Goal: Task Accomplishment & Management: Complete application form

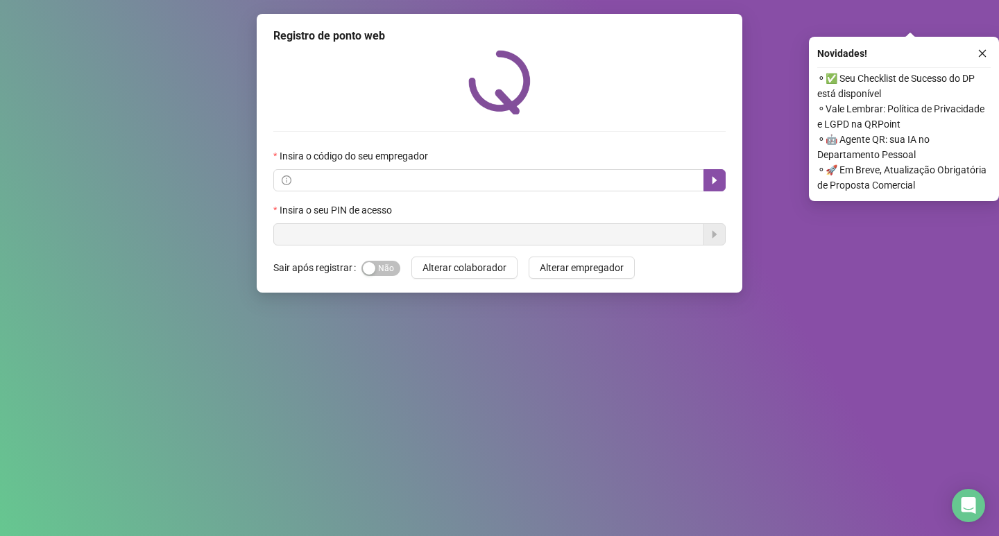
click at [193, 102] on div "Registro de ponto web Insira o código do seu empregador Insira o seu PIN de ace…" at bounding box center [499, 268] width 999 height 536
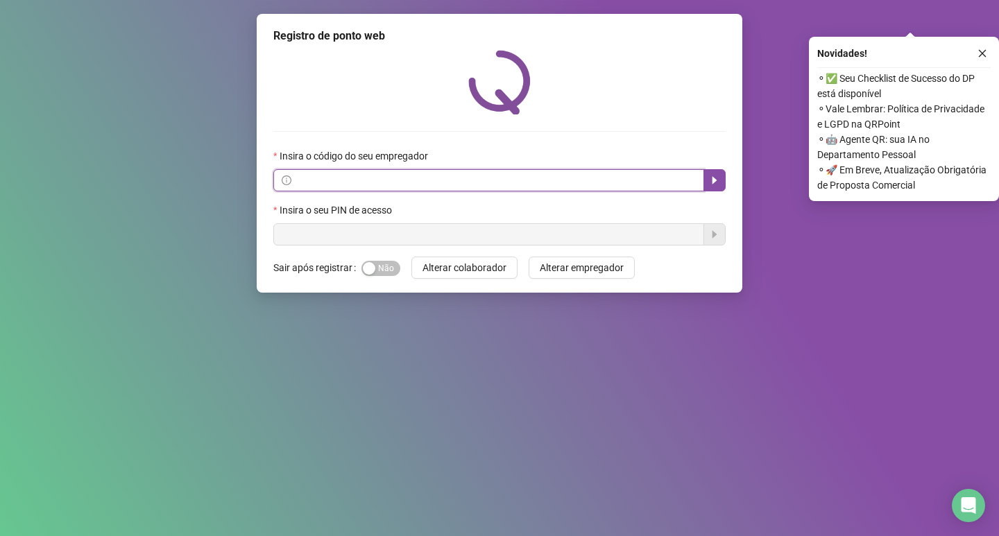
click at [472, 186] on input "text" at bounding box center [495, 180] width 402 height 15
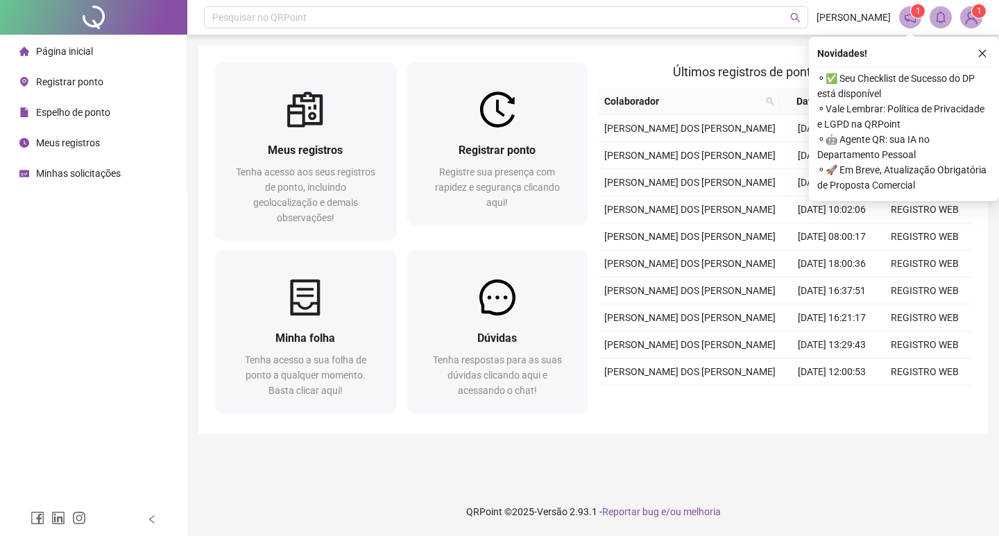
click at [37, 79] on span "Registrar ponto" at bounding box center [69, 81] width 67 height 11
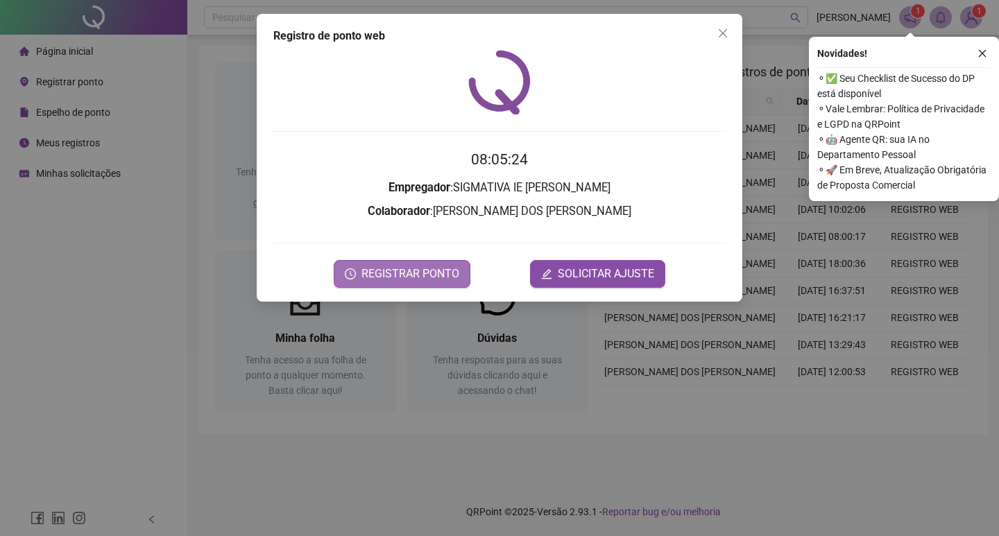
click at [390, 276] on span "REGISTRAR PONTO" at bounding box center [410, 274] width 98 height 17
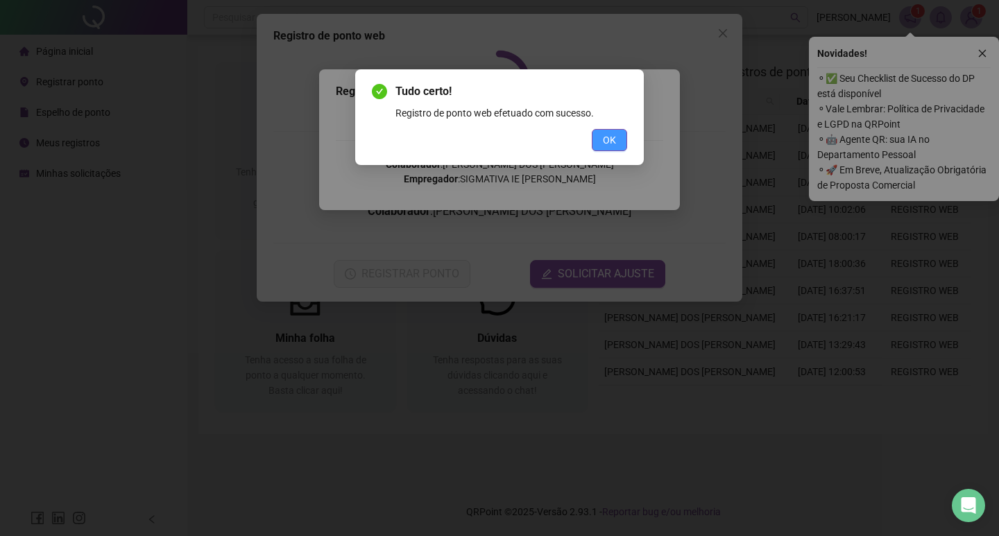
click at [601, 135] on button "OK" at bounding box center [609, 140] width 35 height 22
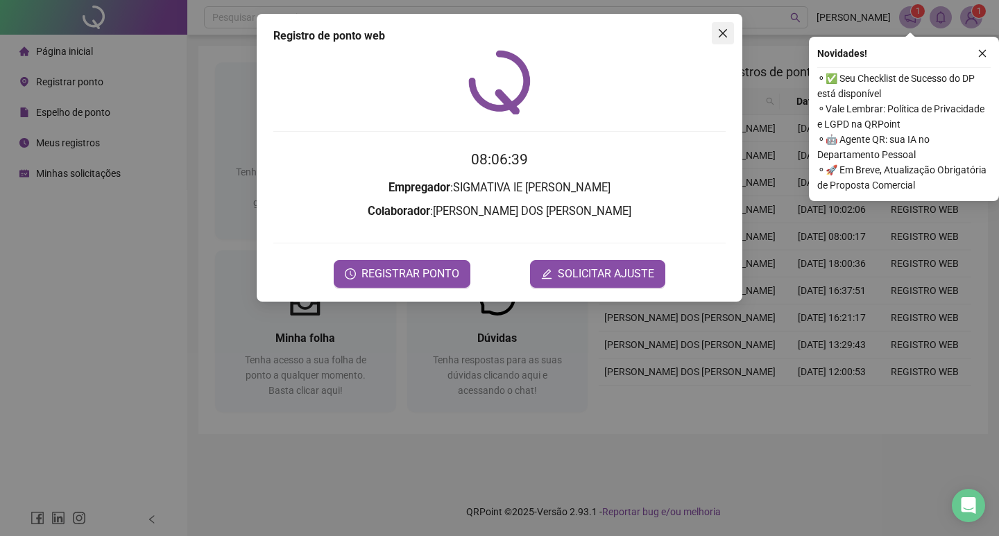
click at [725, 31] on icon "close" at bounding box center [723, 33] width 8 height 8
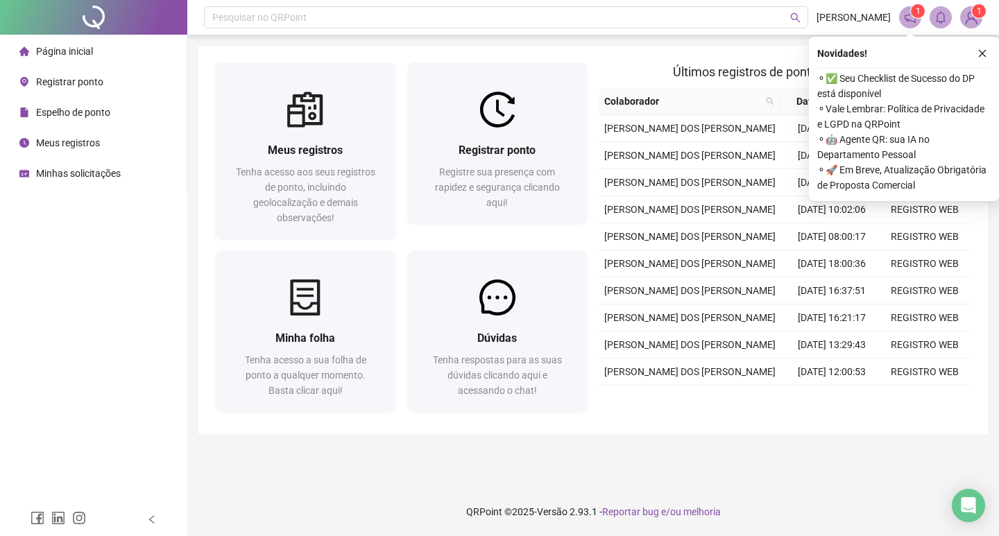
click at [85, 87] on span "Registrar ponto" at bounding box center [69, 81] width 67 height 11
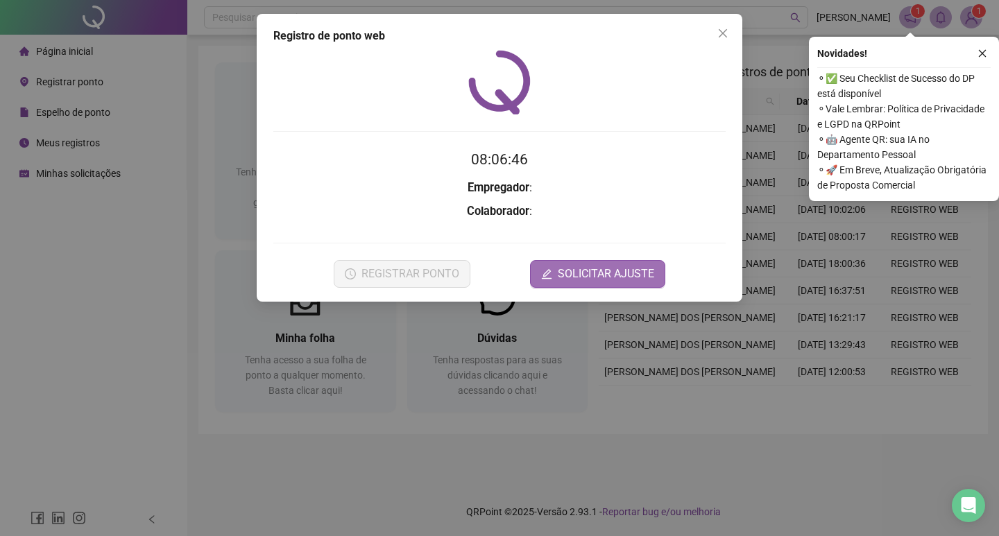
click at [619, 280] on span "SOLICITAR AJUSTE" at bounding box center [606, 274] width 96 height 17
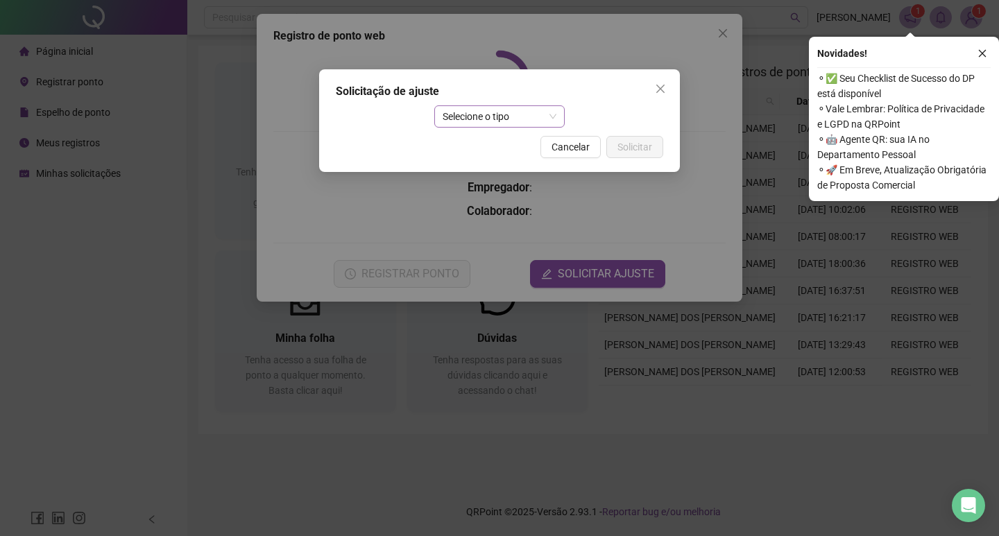
click at [456, 118] on span "Selecione o tipo" at bounding box center [500, 116] width 114 height 21
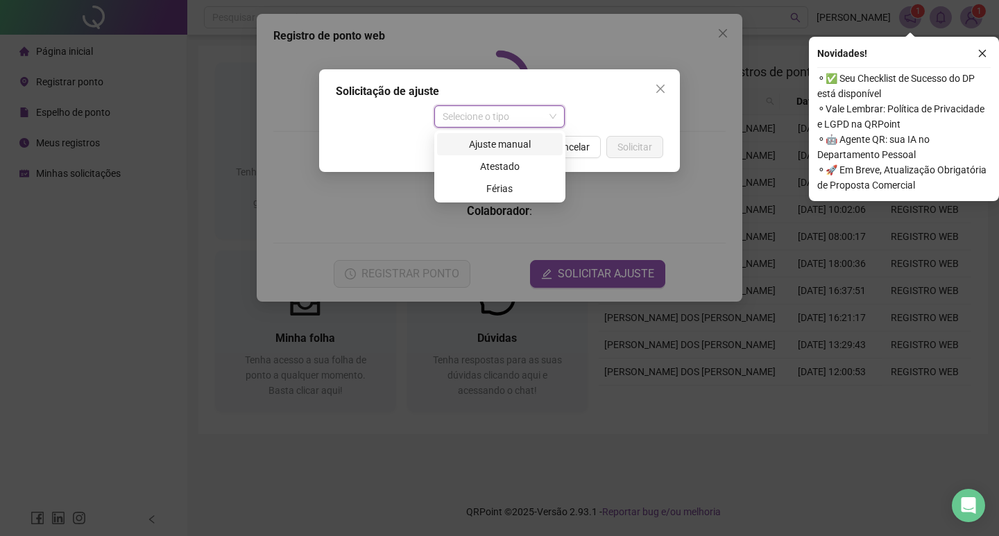
click at [477, 147] on div "Ajuste manual" at bounding box center [499, 144] width 109 height 15
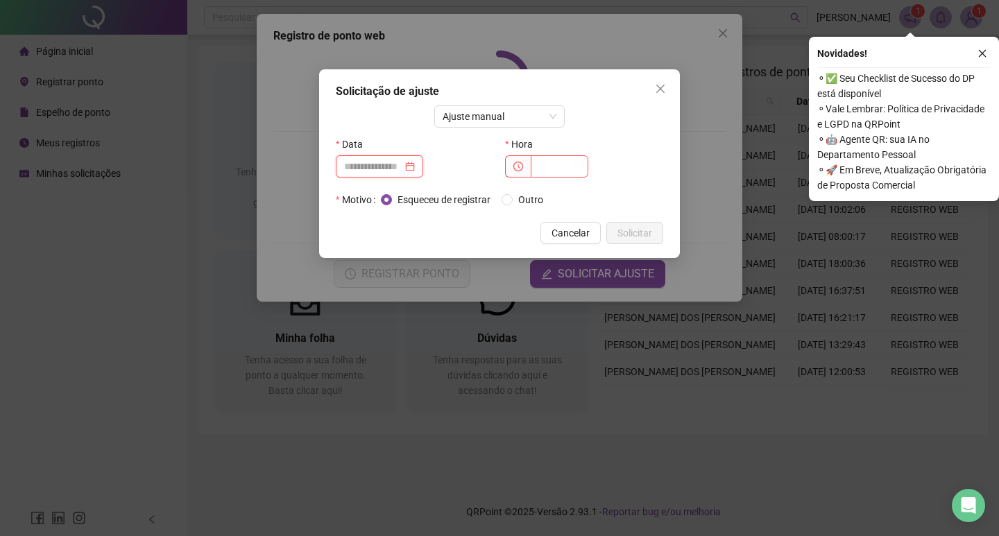
click at [402, 163] on input at bounding box center [373, 166] width 58 height 15
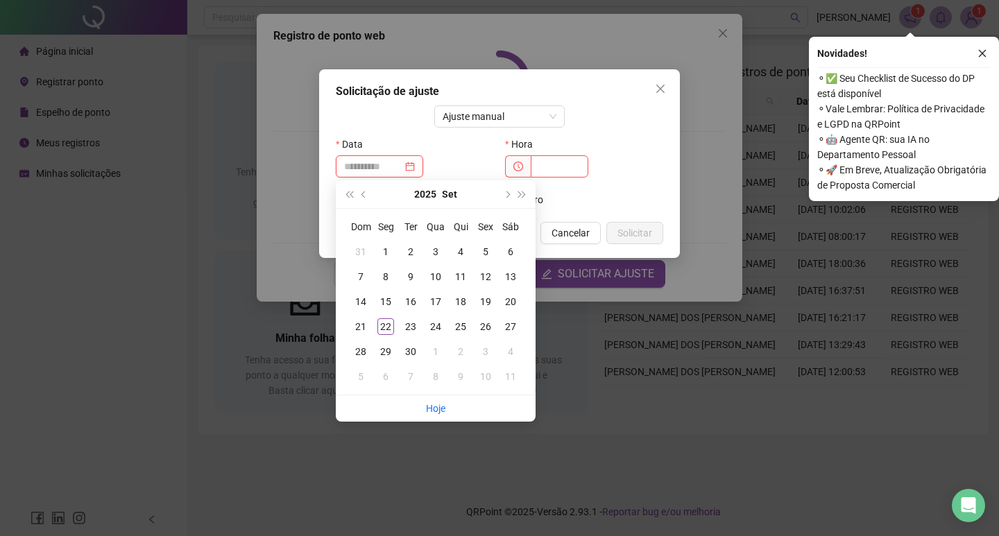
type input "**********"
click at [389, 329] on div "22" at bounding box center [385, 326] width 17 height 17
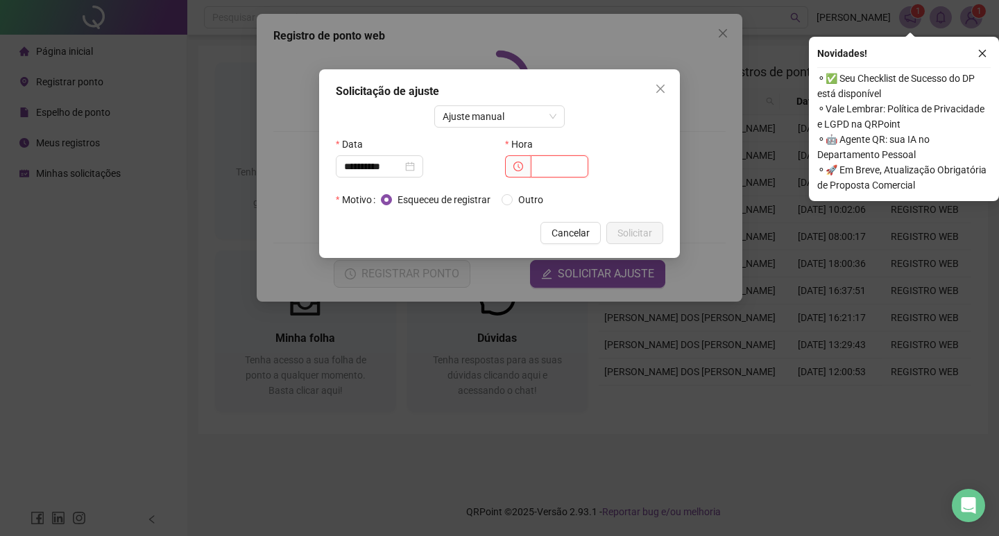
click at [552, 165] on input "text" at bounding box center [560, 166] width 58 height 22
type input "*****"
click at [515, 199] on span "Outro" at bounding box center [531, 199] width 36 height 15
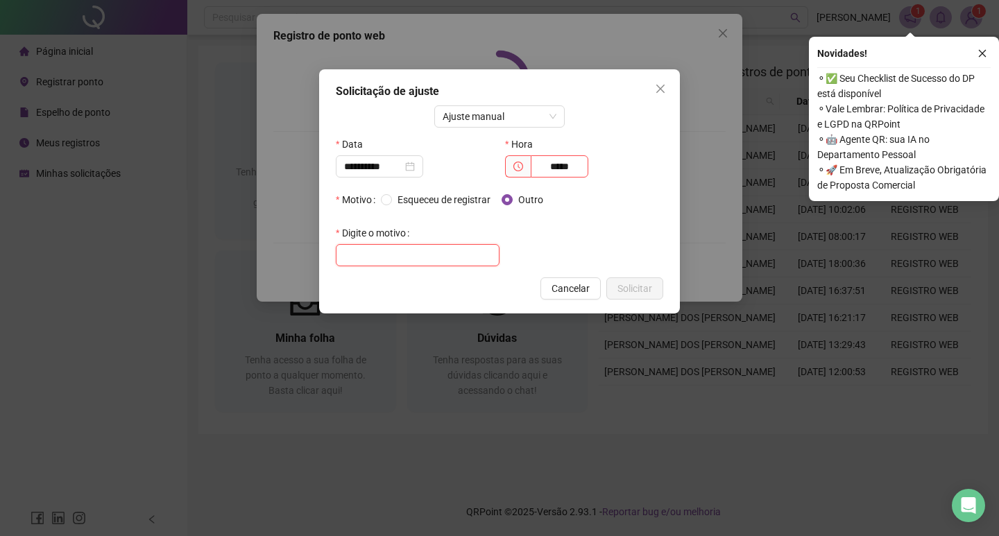
click at [441, 258] on input "text" at bounding box center [418, 255] width 164 height 22
type input "**********"
click at [653, 284] on button "Solicitar" at bounding box center [634, 289] width 57 height 22
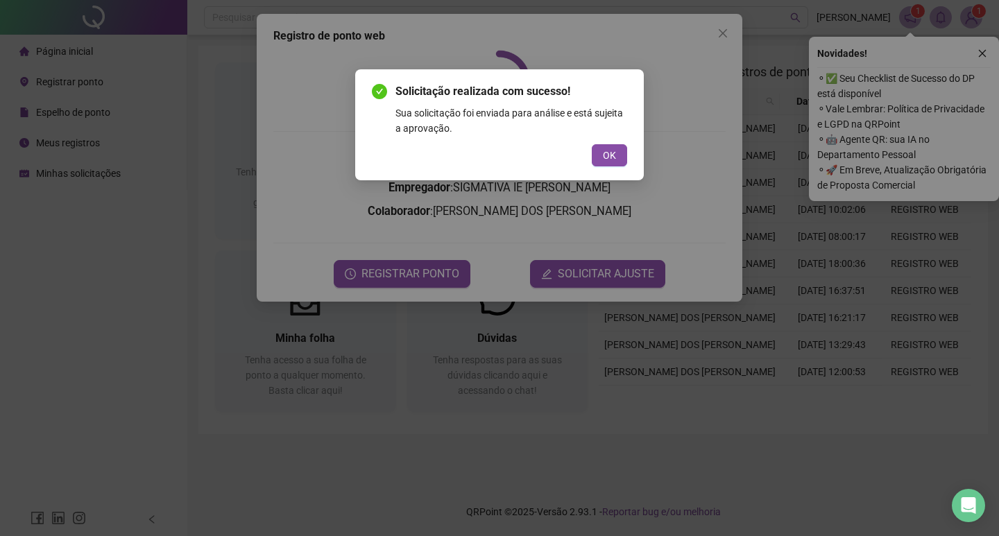
drag, startPoint x: 622, startPoint y: 162, endPoint x: 576, endPoint y: 156, distance: 46.8
click at [593, 162] on button "OK" at bounding box center [609, 155] width 35 height 22
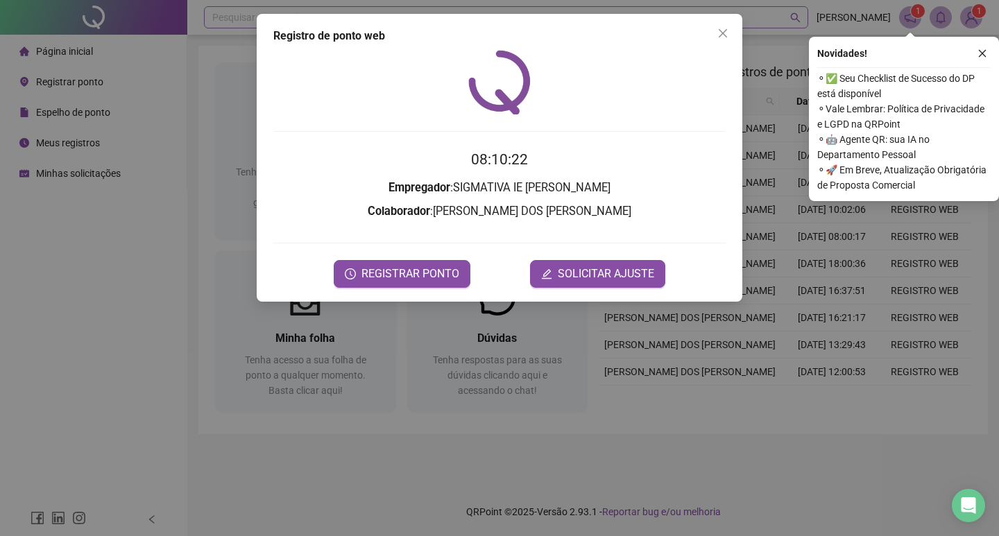
click at [716, 28] on span "Close" at bounding box center [723, 33] width 22 height 11
